Goal: Information Seeking & Learning: Learn about a topic

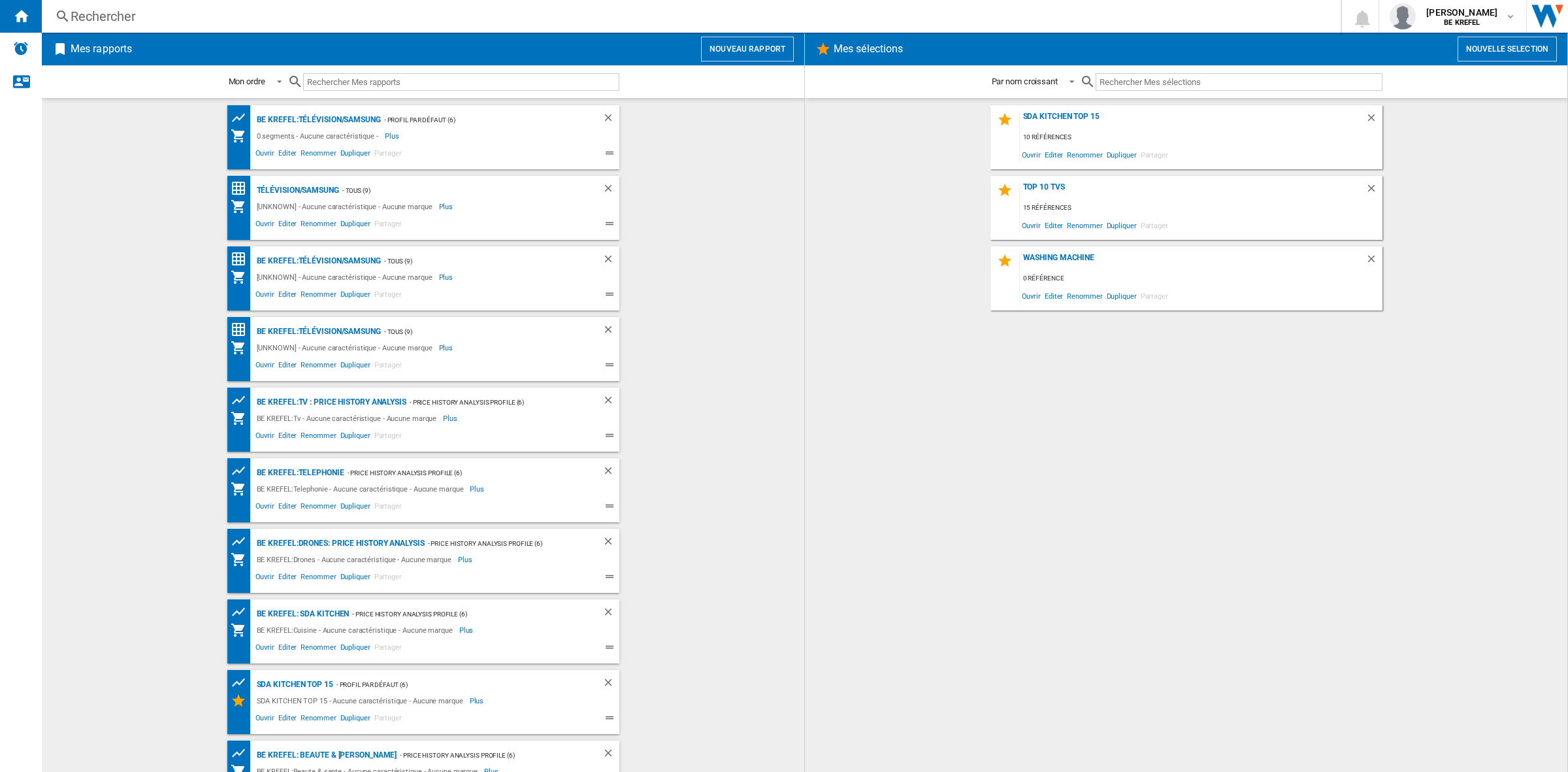
click at [107, 12] on div "Rechercher" at bounding box center [689, 16] width 1236 height 18
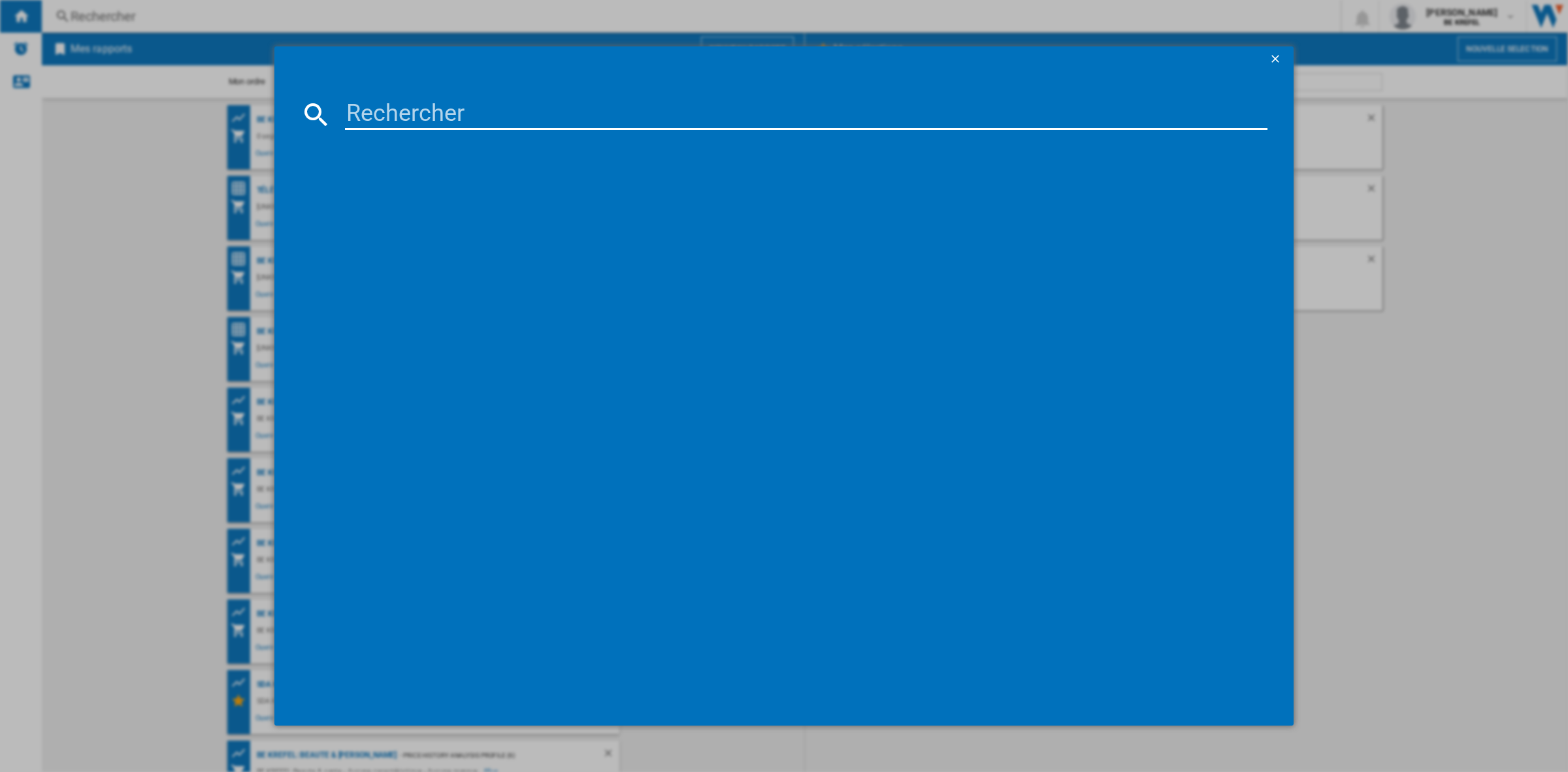
click at [370, 112] on input at bounding box center [806, 114] width 922 height 31
paste input "12006571"
type input "12006571"
click at [426, 193] on div "WHIRLPOOL WFS1577CPNE NOIR" at bounding box center [793, 199] width 909 height 13
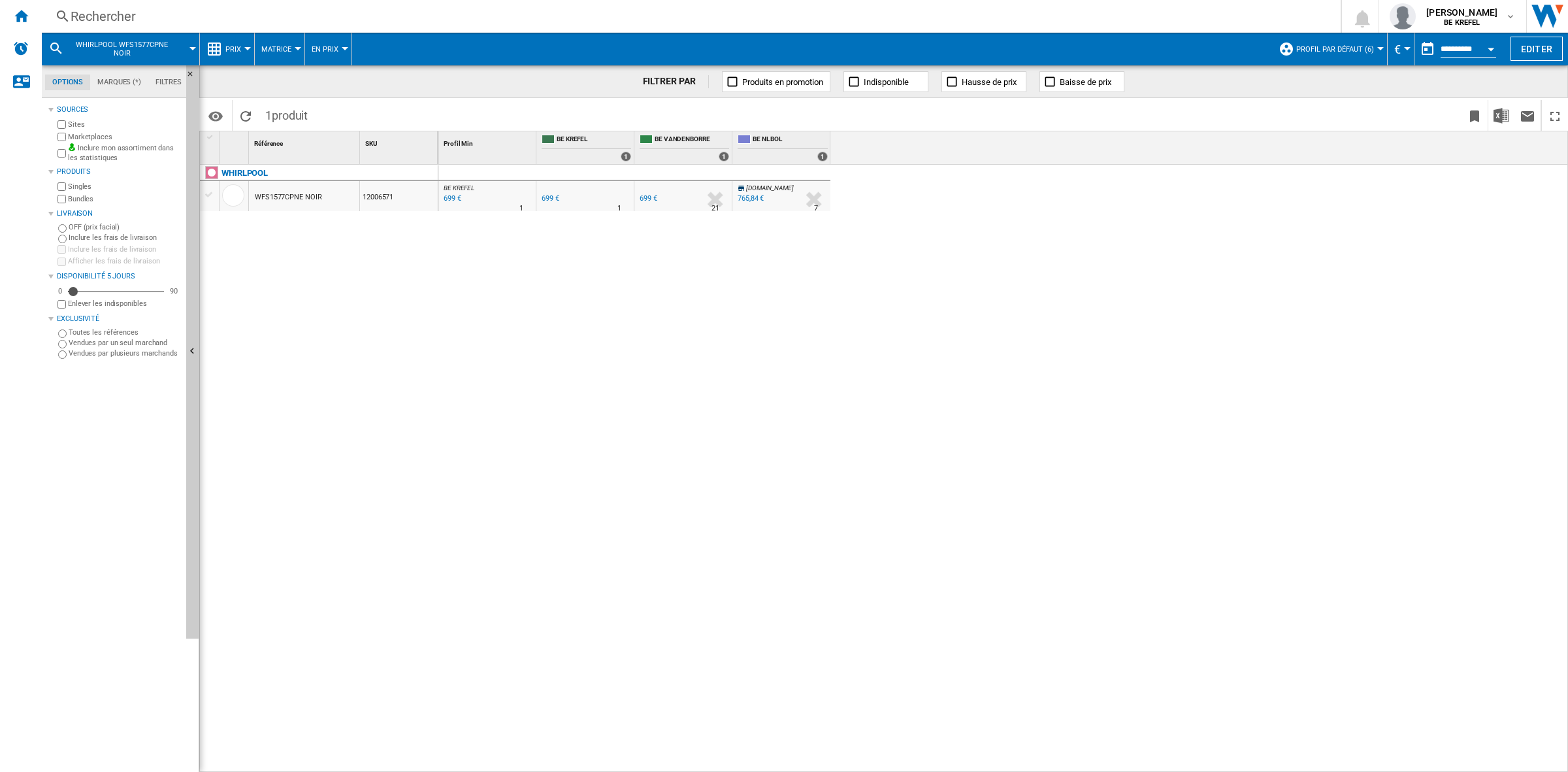
click at [246, 48] on div at bounding box center [247, 48] width 6 height 4
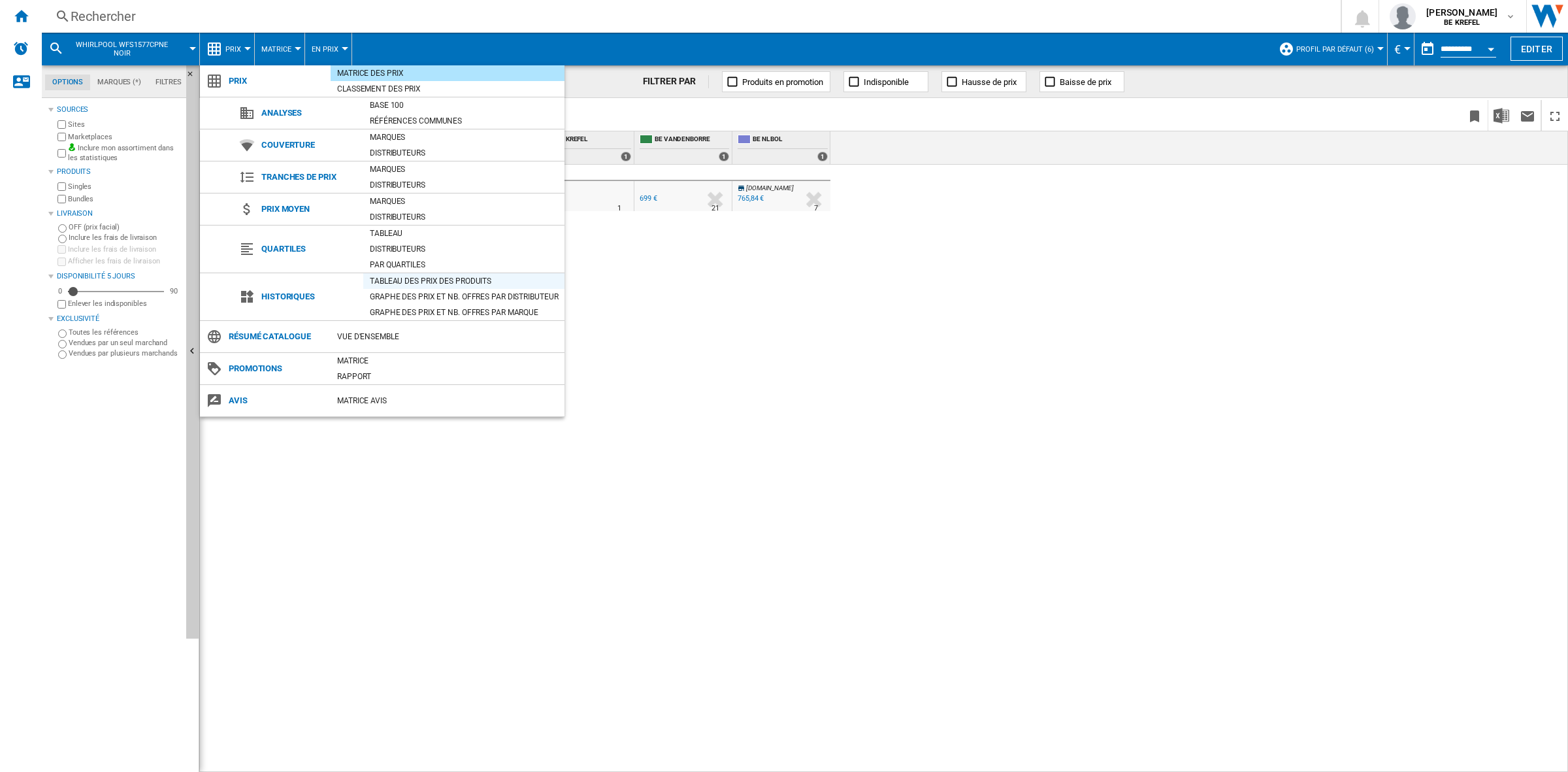
click at [405, 278] on div "Tableau des prix des produits" at bounding box center [464, 281] width 201 height 13
